Goal: Book appointment/travel/reservation

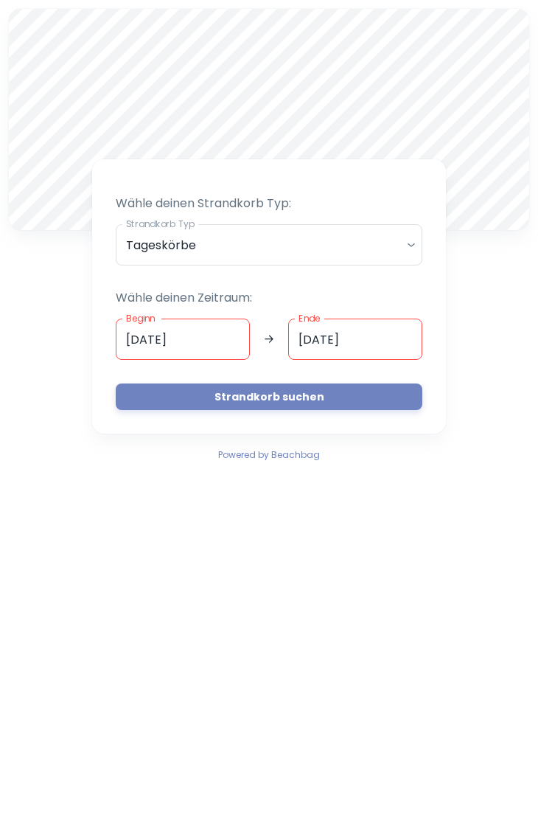
click at [413, 240] on body "A Wähle deinen Strandkorb Typ: Strandkorb Typ Tageskörbe daily Strandkorb Typ W…" at bounding box center [269, 413] width 538 height 826
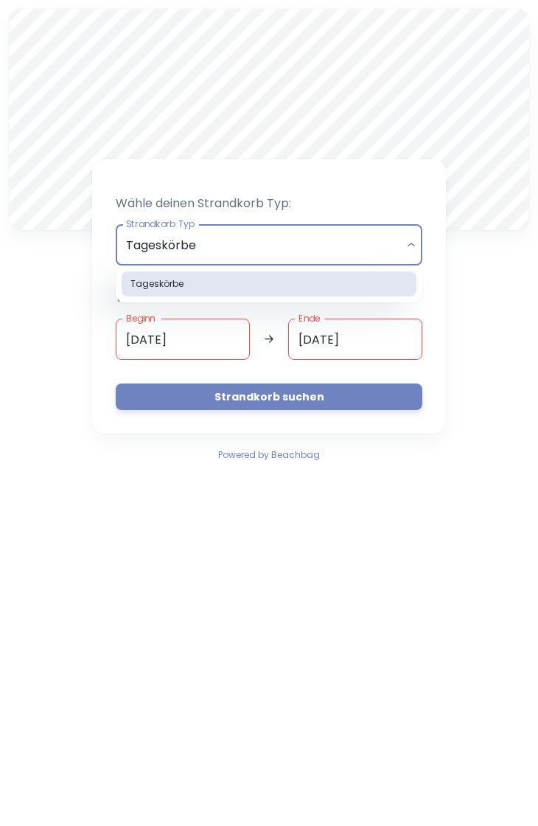
click at [406, 284] on li "Tageskörbe" at bounding box center [269, 283] width 295 height 25
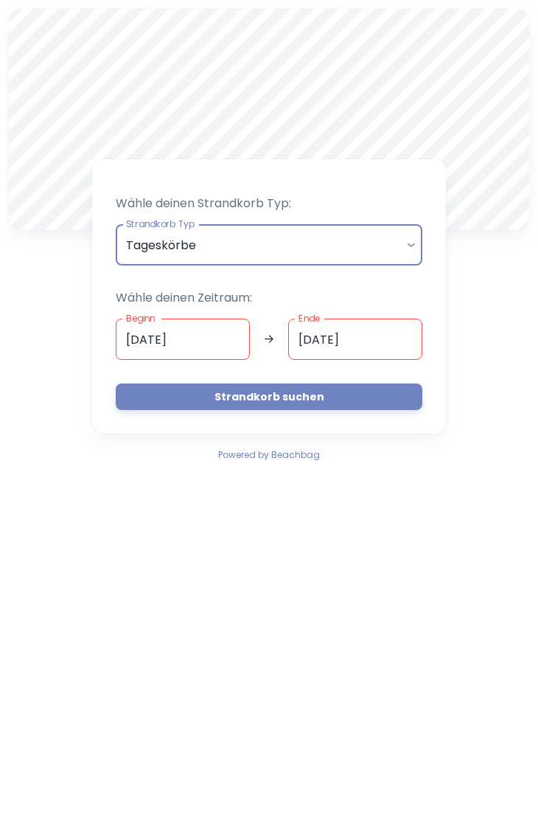
click at [228, 338] on input "[DATE]" at bounding box center [183, 339] width 134 height 41
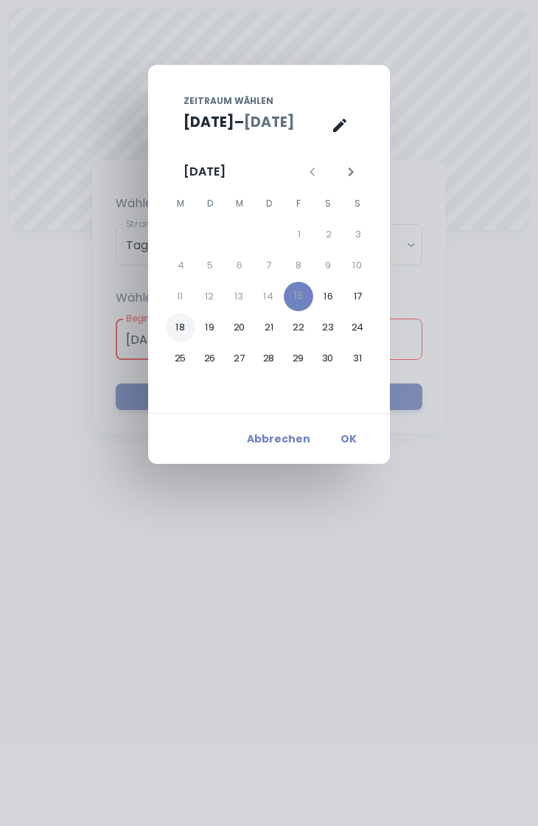
click at [184, 333] on button "18" at bounding box center [181, 328] width 30 height 30
type input "[DATE]"
click at [300, 327] on button "22" at bounding box center [299, 328] width 30 height 30
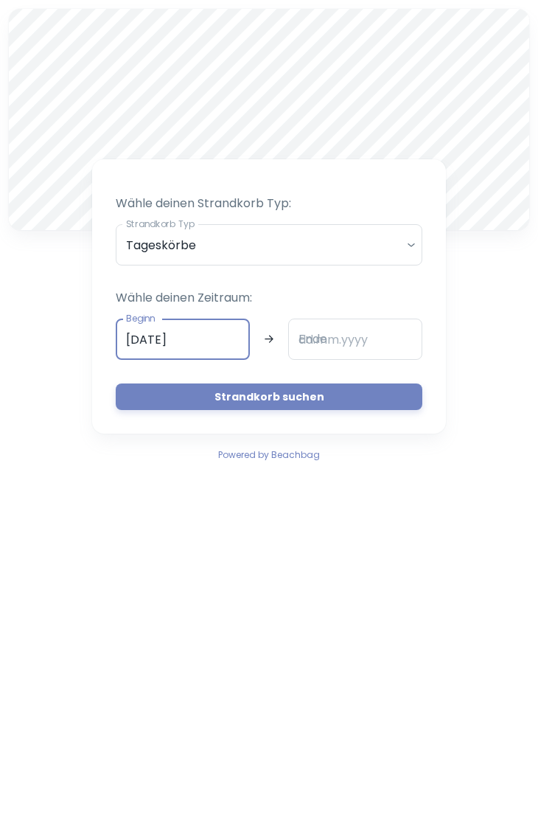
type input "[DATE]"
click at [410, 393] on button "Strandkorb suchen" at bounding box center [269, 397] width 307 height 27
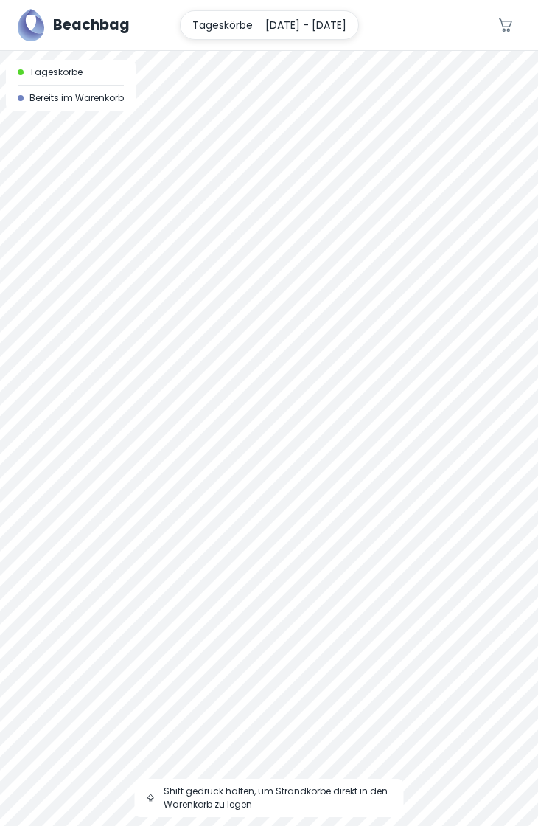
click at [433, 236] on div at bounding box center [269, 438] width 538 height 775
click at [264, 51] on div at bounding box center [269, 51] width 538 height 0
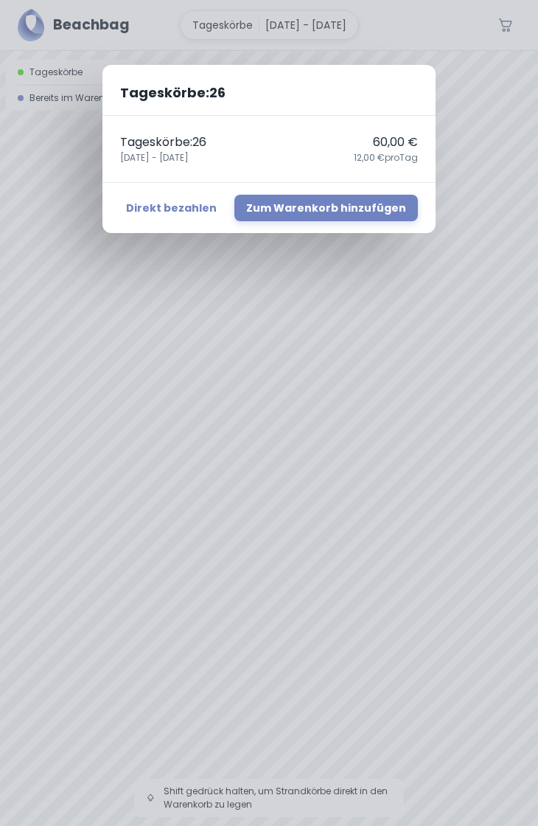
click at [481, 188] on div "Tageskörbe : 26 Tageskörbe : 26 60,00 € [DATE] - [DATE],00 € pro Tag Direkt bez…" at bounding box center [269, 413] width 538 height 826
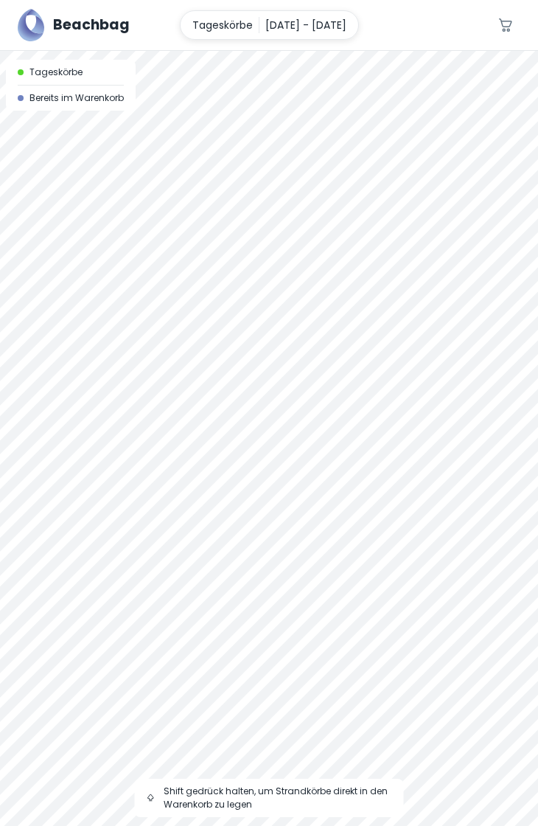
click at [438, 283] on div at bounding box center [269, 438] width 538 height 775
click at [250, 159] on div at bounding box center [269, 438] width 538 height 775
click at [246, 162] on div at bounding box center [269, 438] width 538 height 775
